Goal: Find specific page/section: Find specific page/section

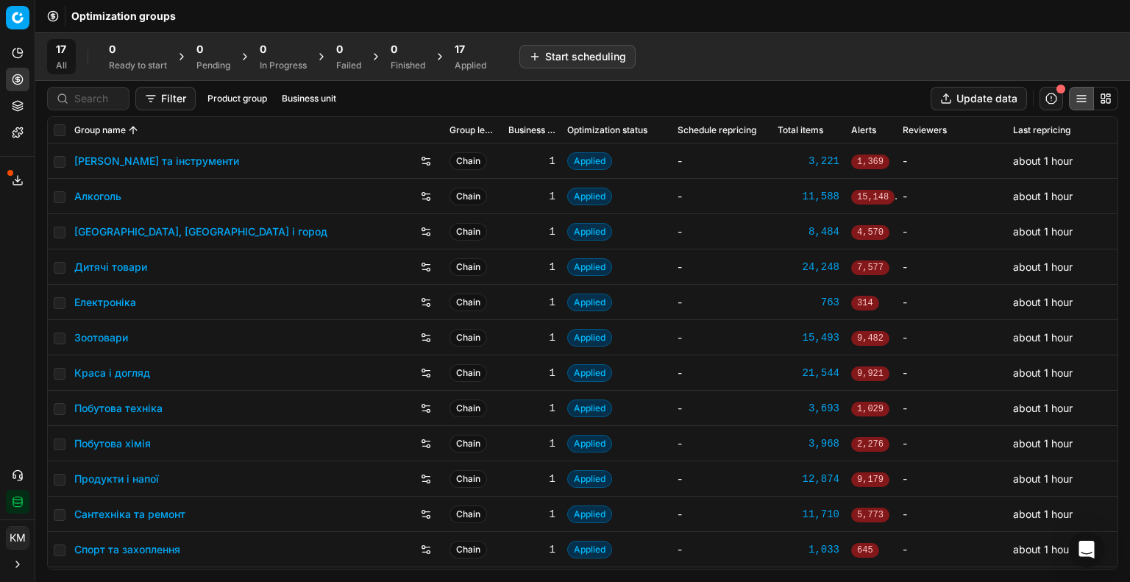
click at [127, 476] on link "Продукти і напої" at bounding box center [116, 479] width 85 height 15
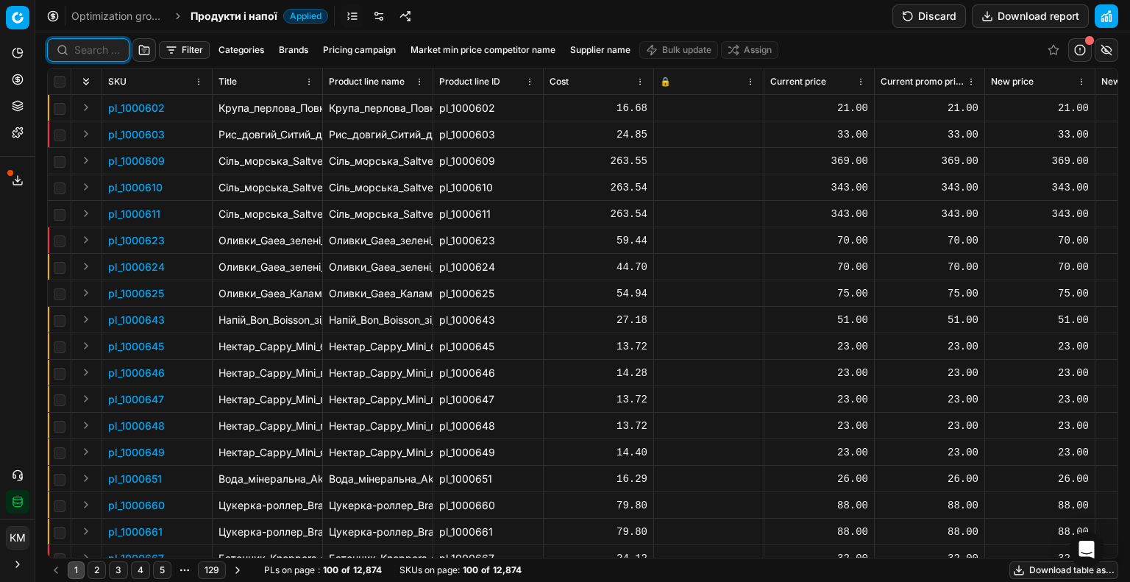
click at [103, 51] on input at bounding box center [97, 50] width 46 height 15
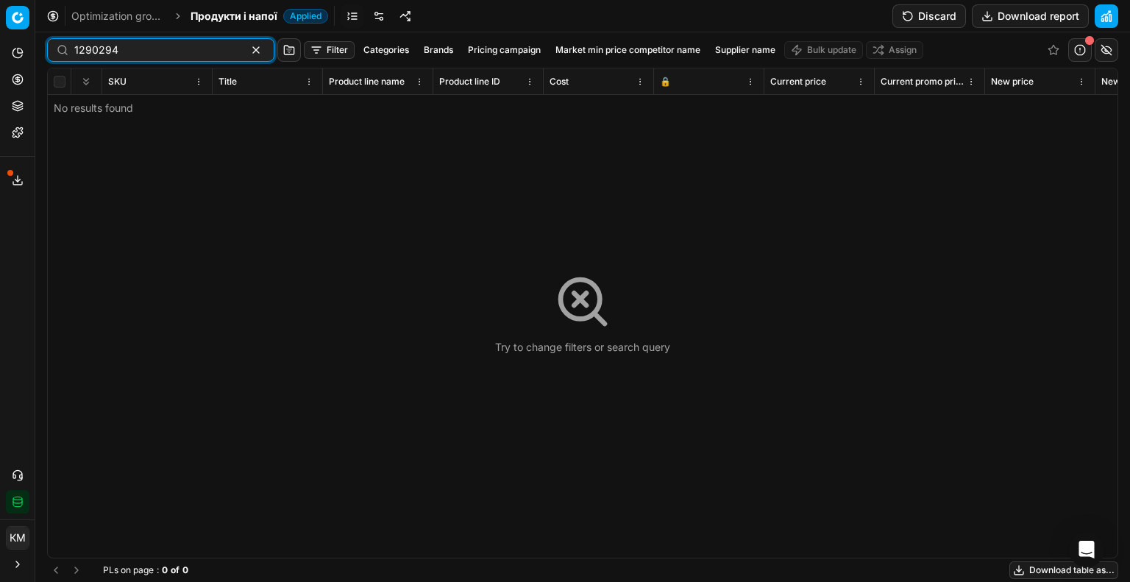
drag, startPoint x: 45, startPoint y: 52, endPoint x: 16, endPoint y: 54, distance: 28.9
click at [35, 52] on div "Pricing platform Analytics Pricing Product portfolio Templates Export service 7…" at bounding box center [565, 291] width 1130 height 582
type input "1290294"
